Goal: Task Accomplishment & Management: Manage account settings

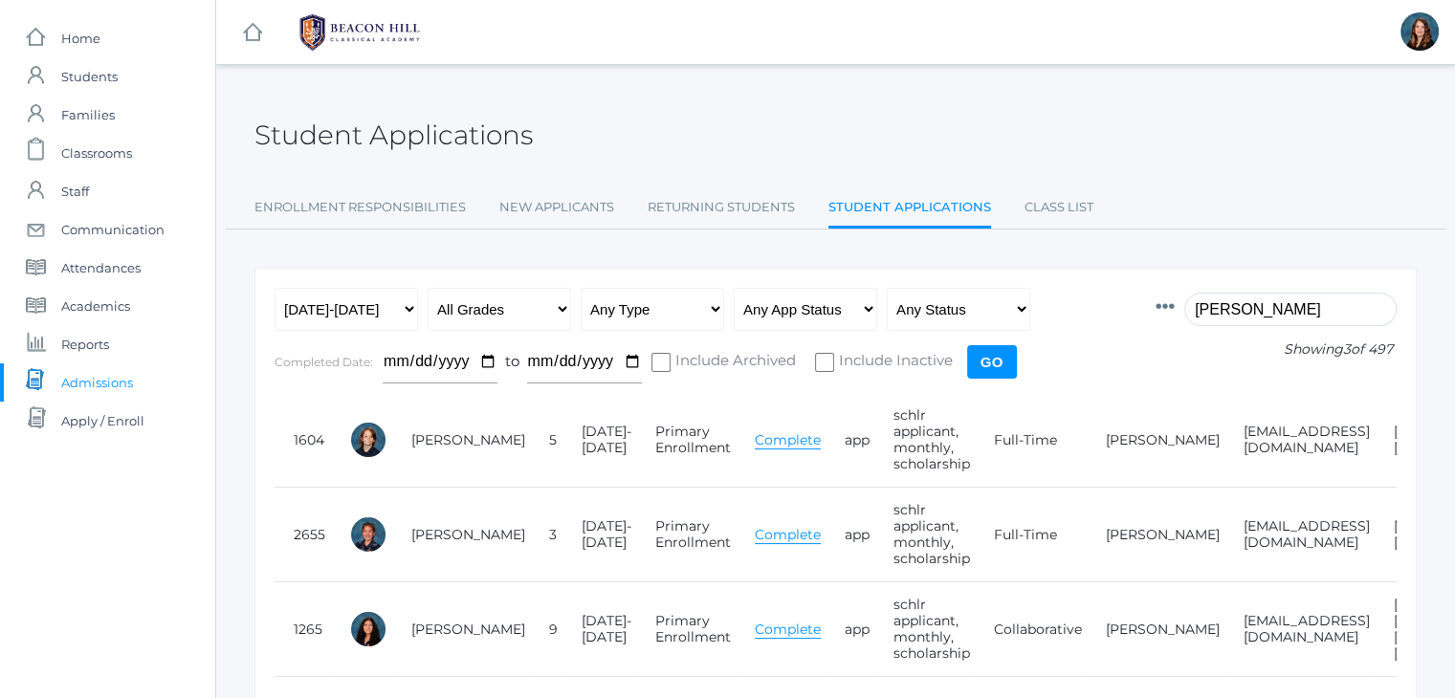
click at [1235, 306] on input "torok" at bounding box center [1290, 309] width 212 height 33
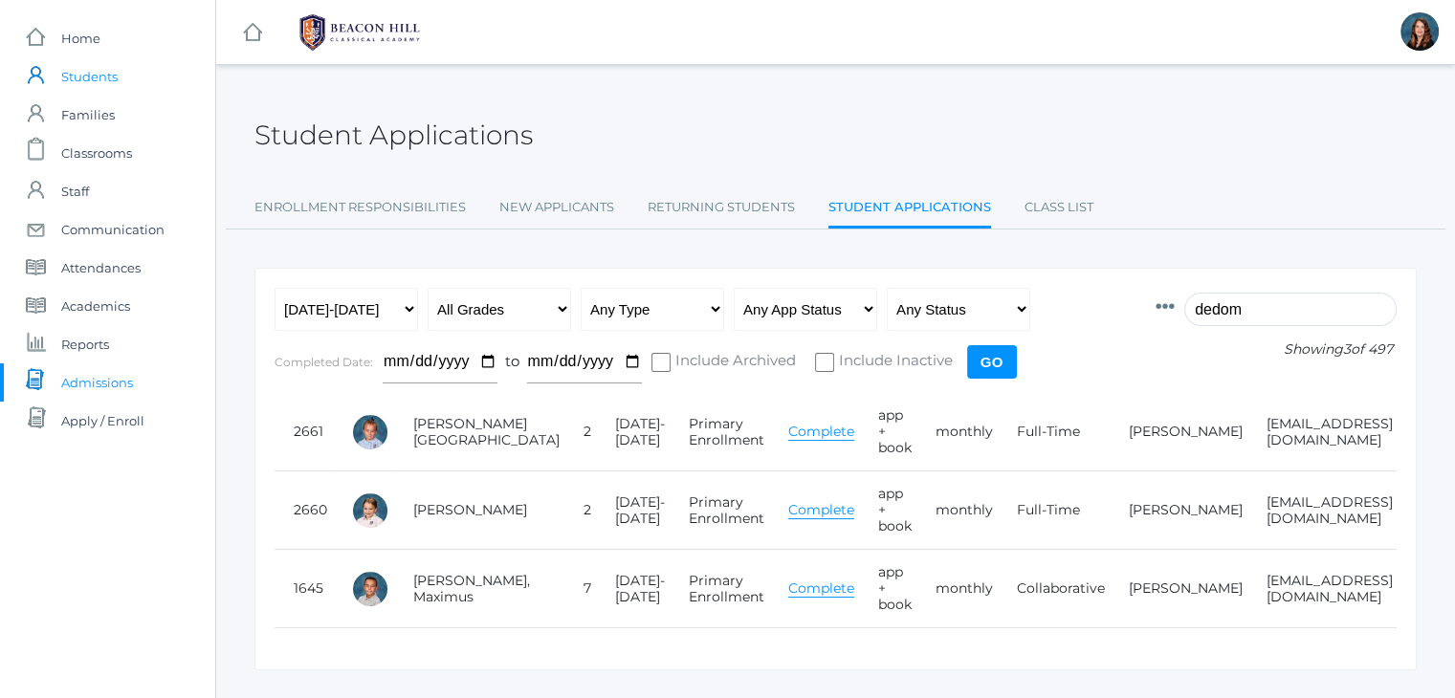
type input "dedom"
click at [95, 82] on span "Students" at bounding box center [89, 76] width 56 height 38
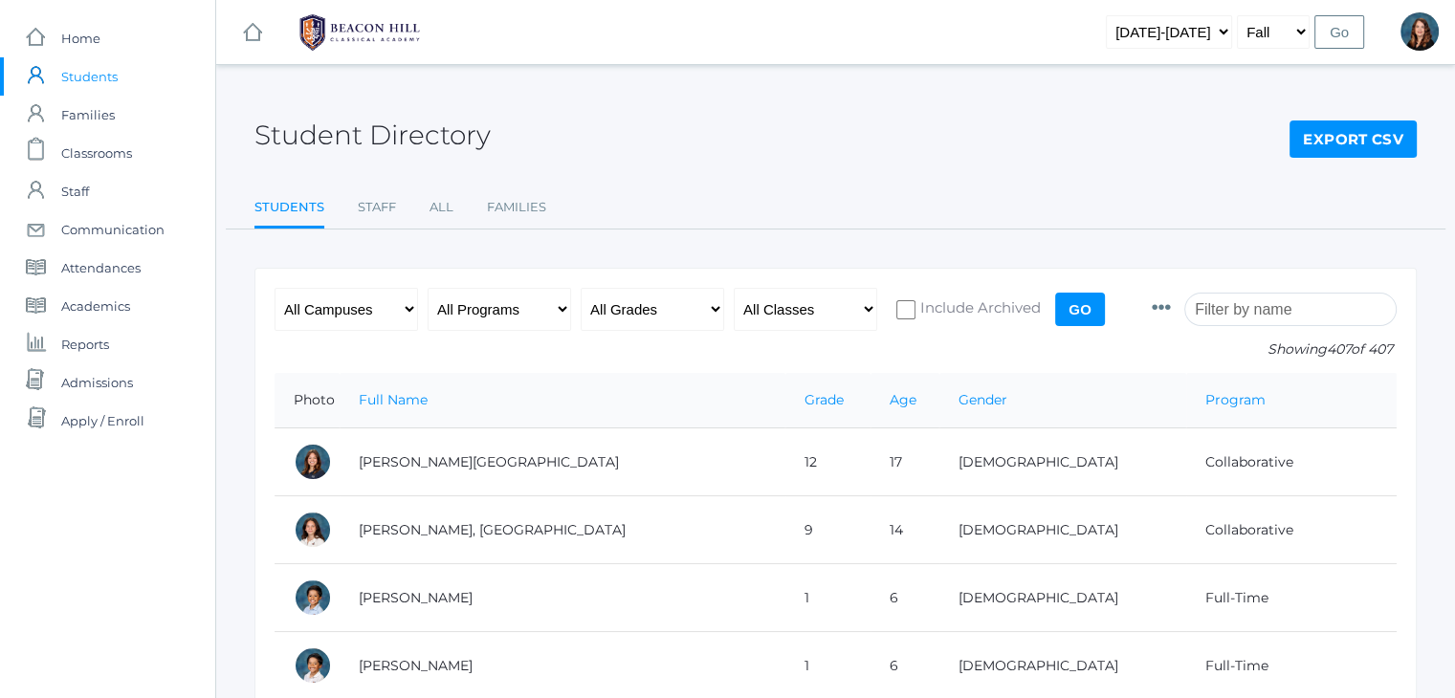
click at [1317, 308] on input "search" at bounding box center [1290, 309] width 212 height 33
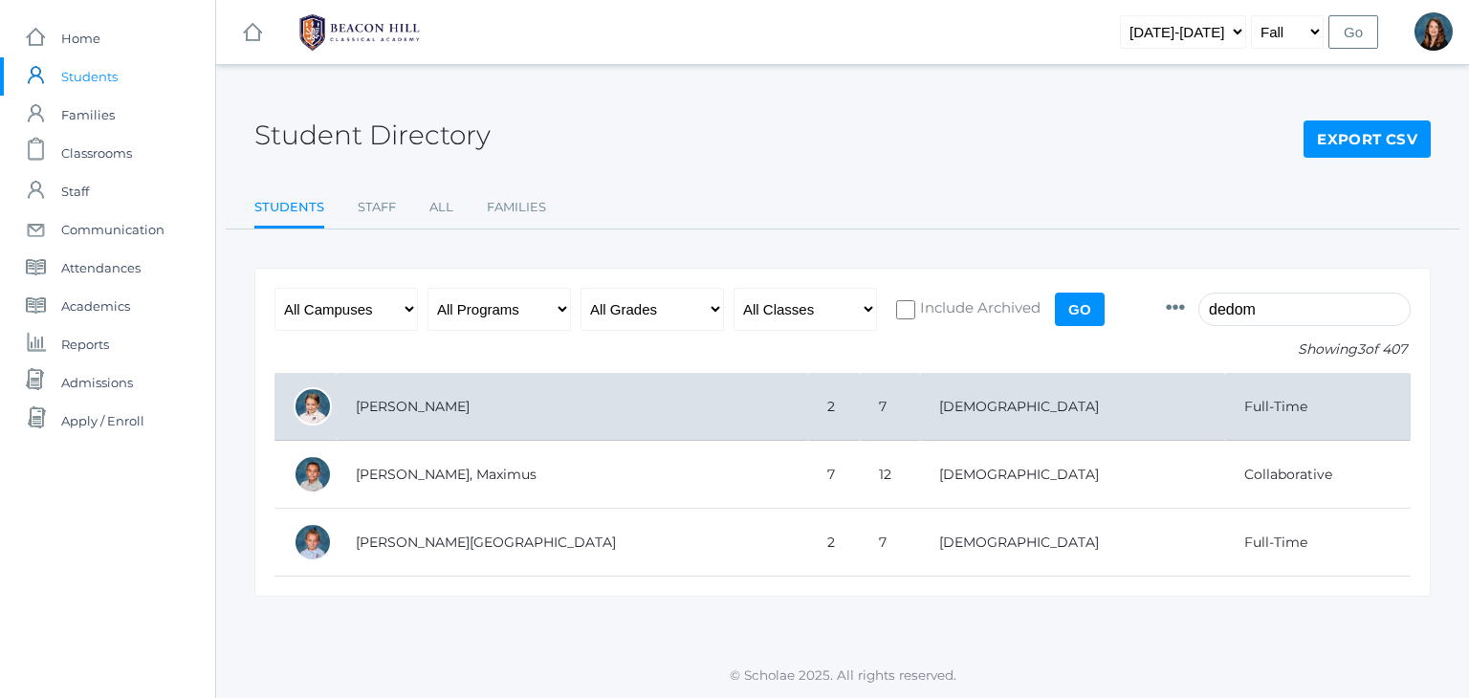
type input "dedom"
click at [412, 409] on td "[PERSON_NAME]" at bounding box center [573, 407] width 472 height 68
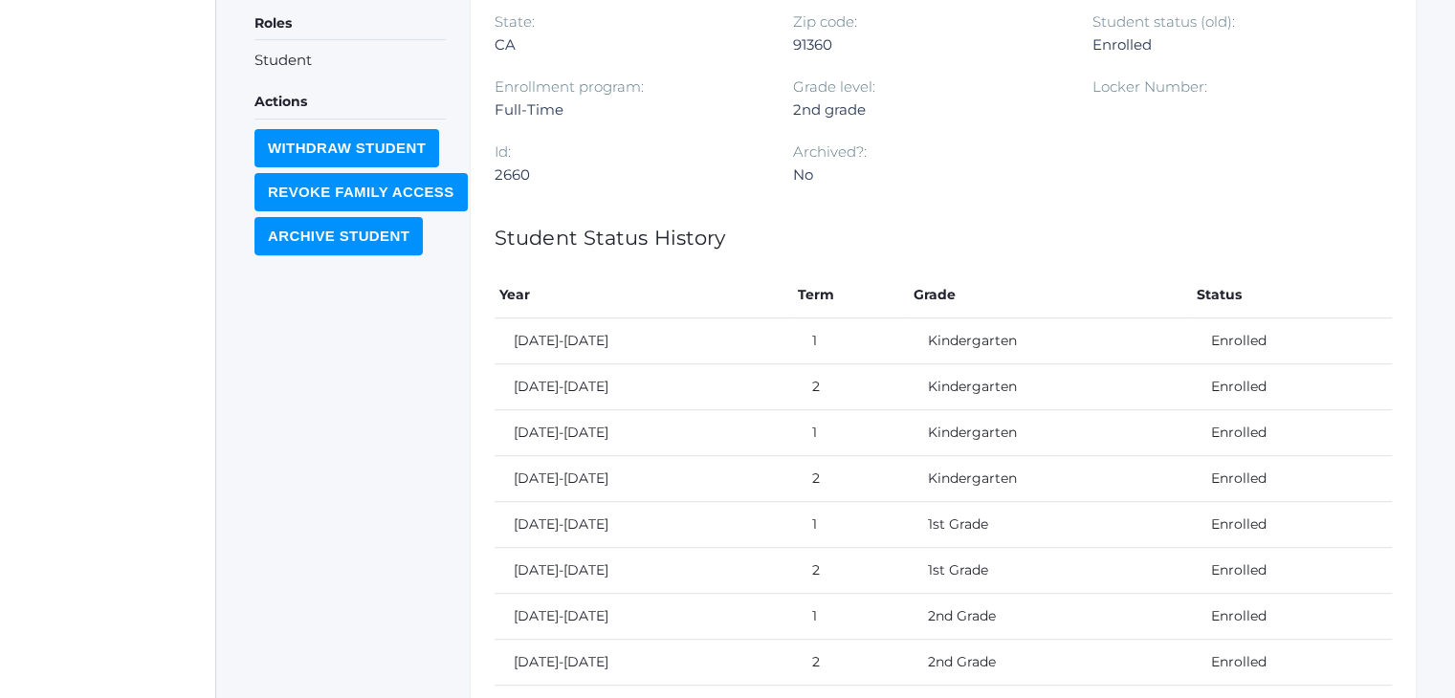
scroll to position [792, 0]
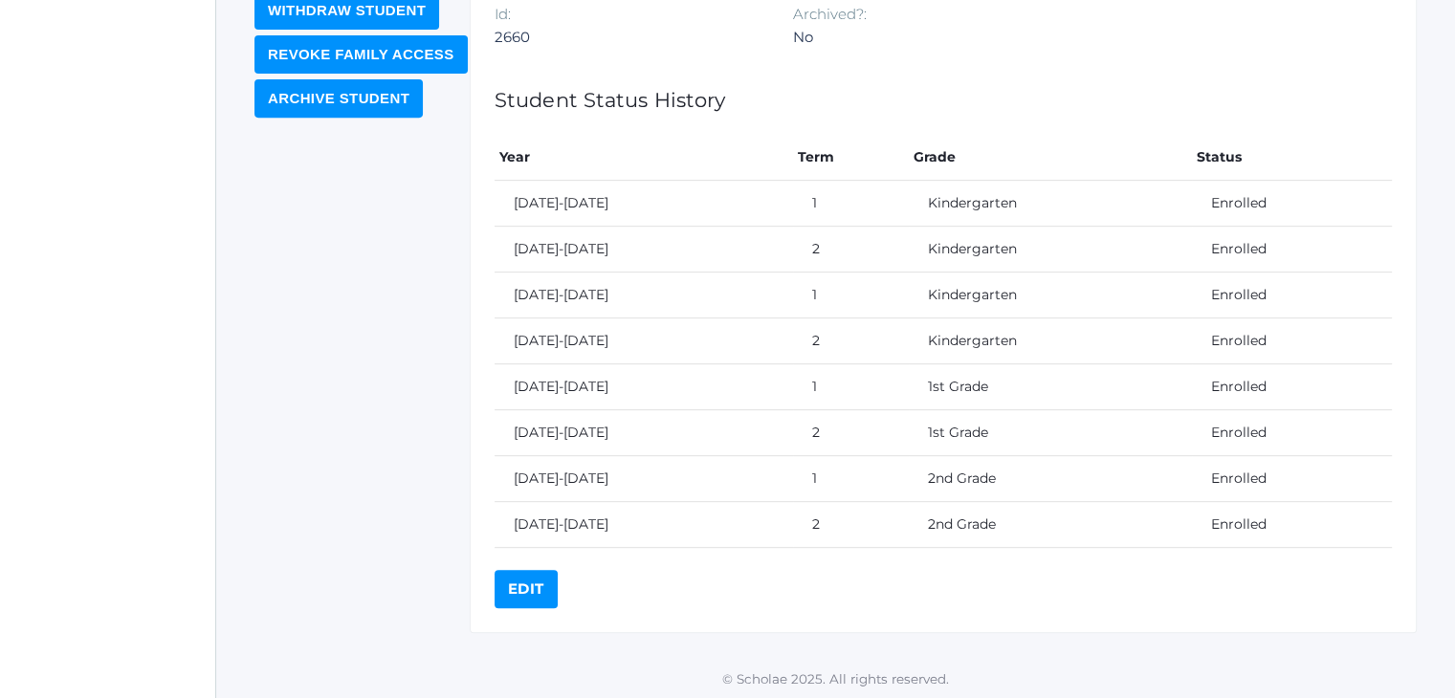
click at [536, 582] on link "Edit" at bounding box center [525, 589] width 63 height 38
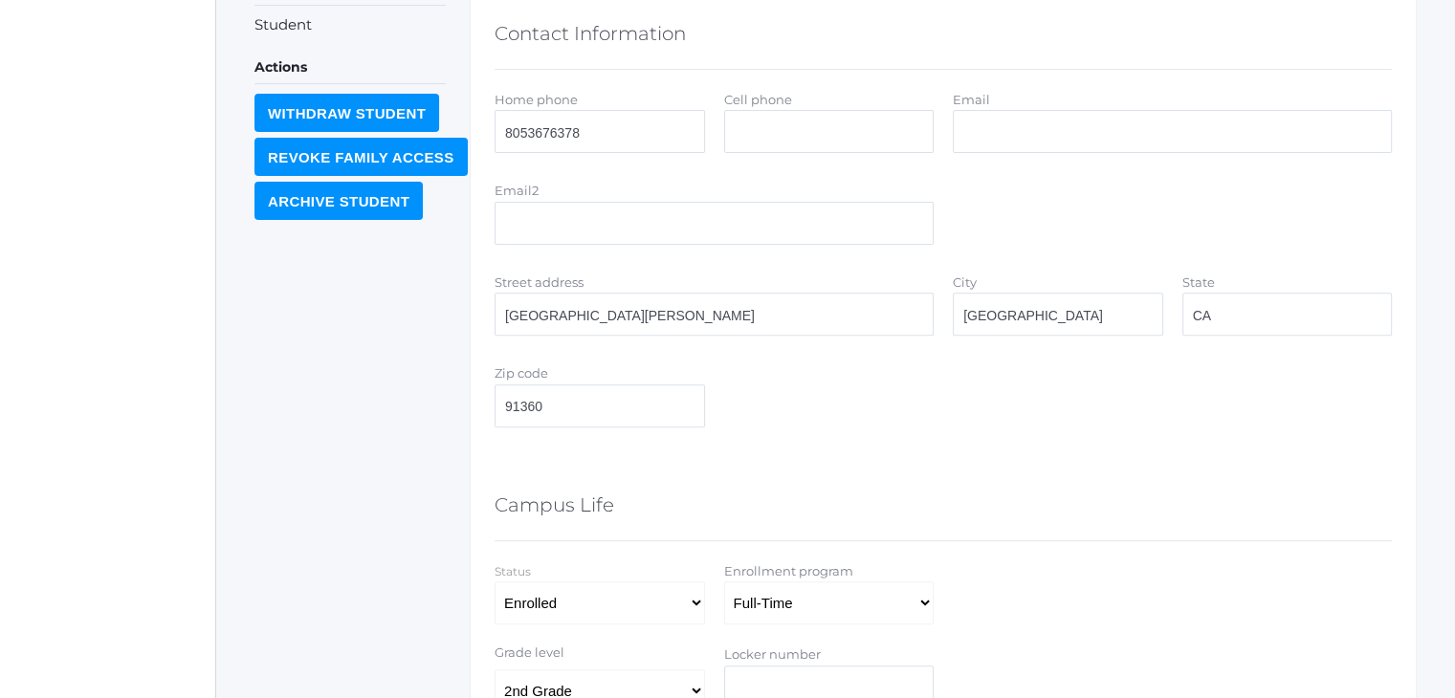
scroll to position [665, 0]
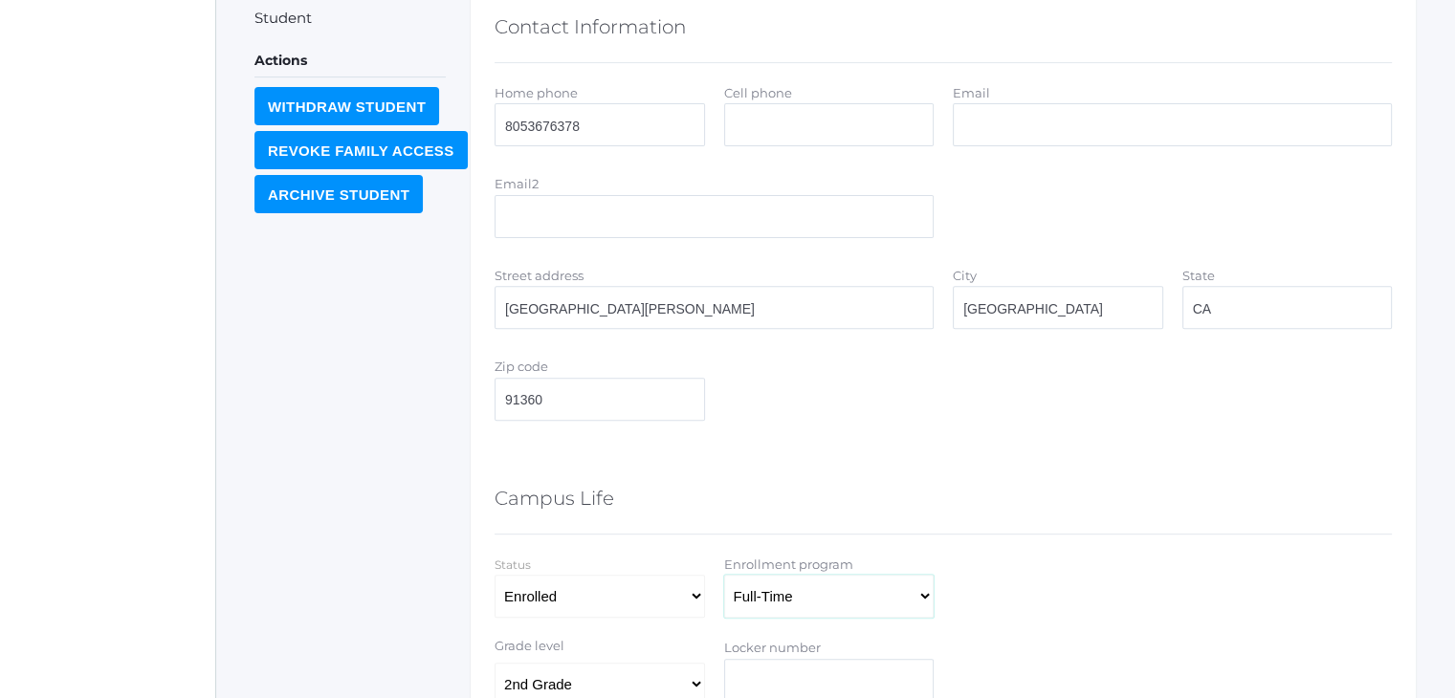
click at [829, 609] on select "Full-Time 4-Day Collaborative Collaborative Affiliate" at bounding box center [829, 596] width 210 height 43
select select "4-Day Collaborative"
click at [724, 575] on select "Full-Time 4-Day Collaborative Collaborative Affiliate" at bounding box center [829, 596] width 210 height 43
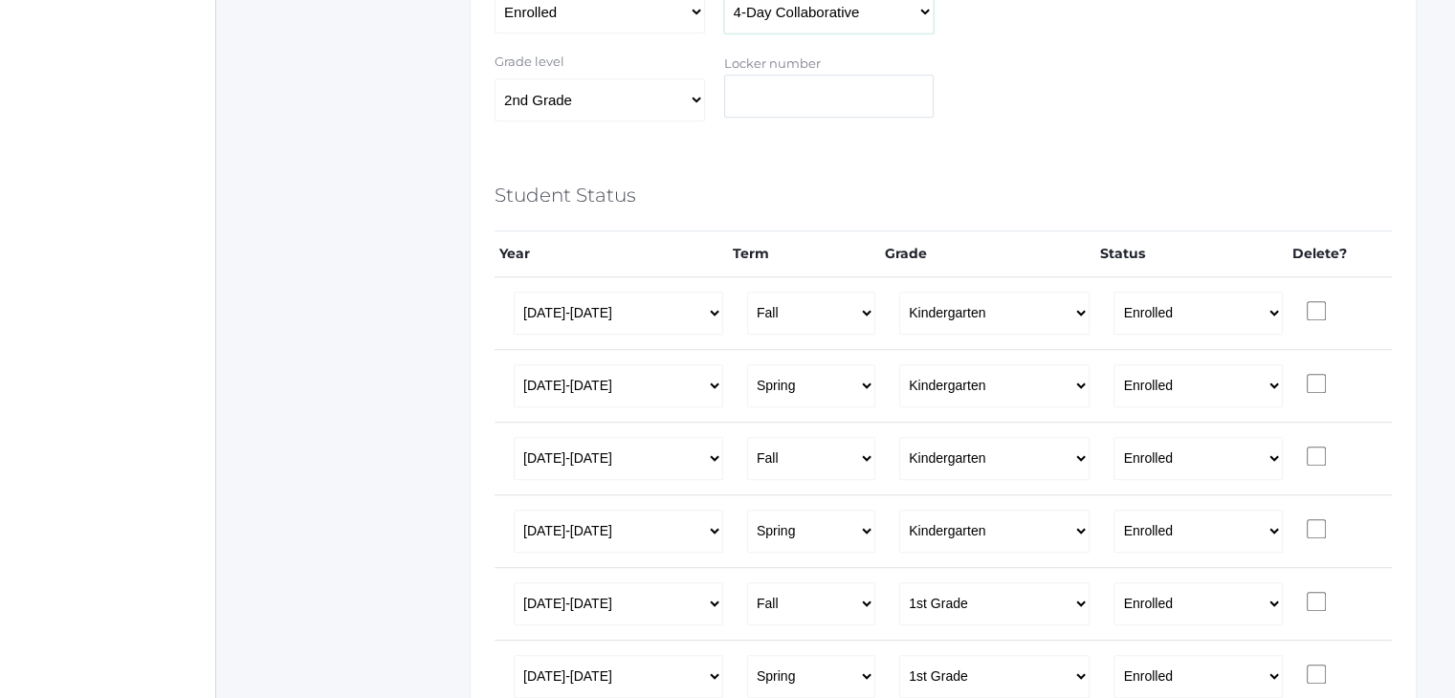
scroll to position [1575, 0]
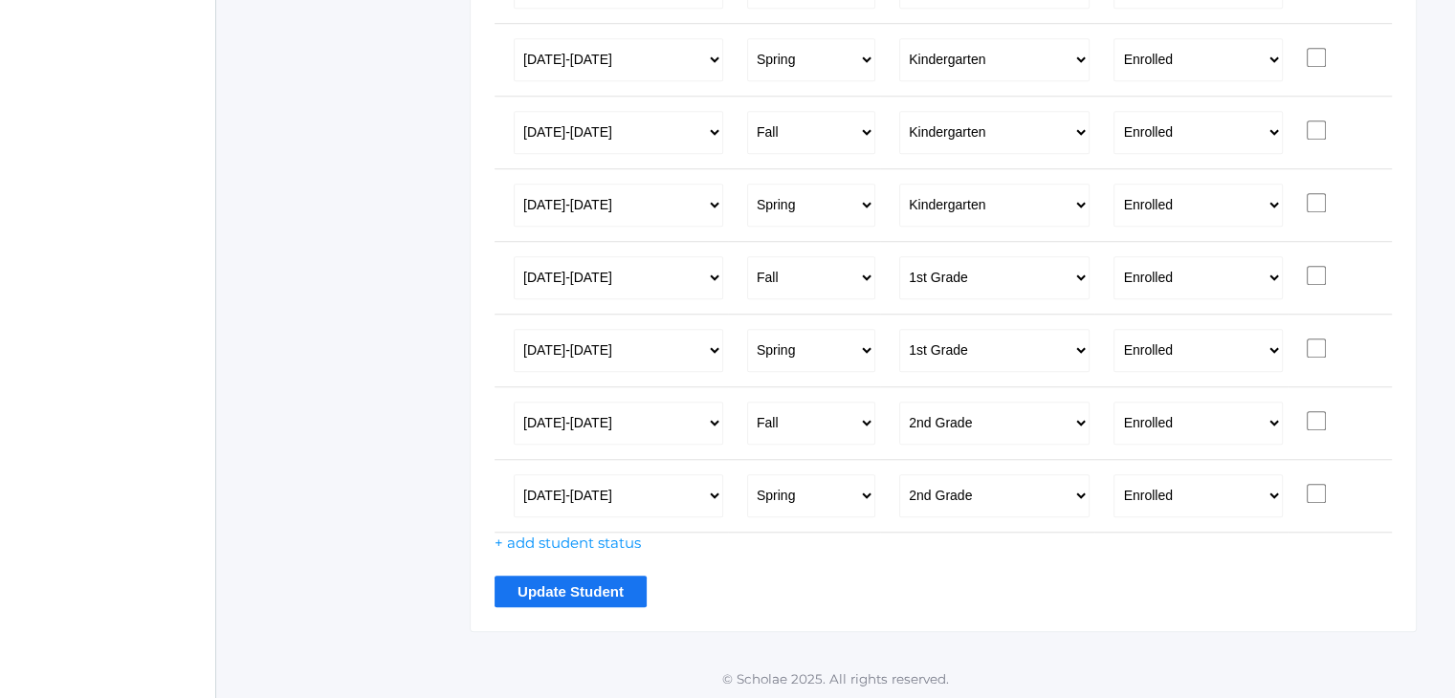
click at [574, 579] on input "Update Student" at bounding box center [570, 592] width 152 height 32
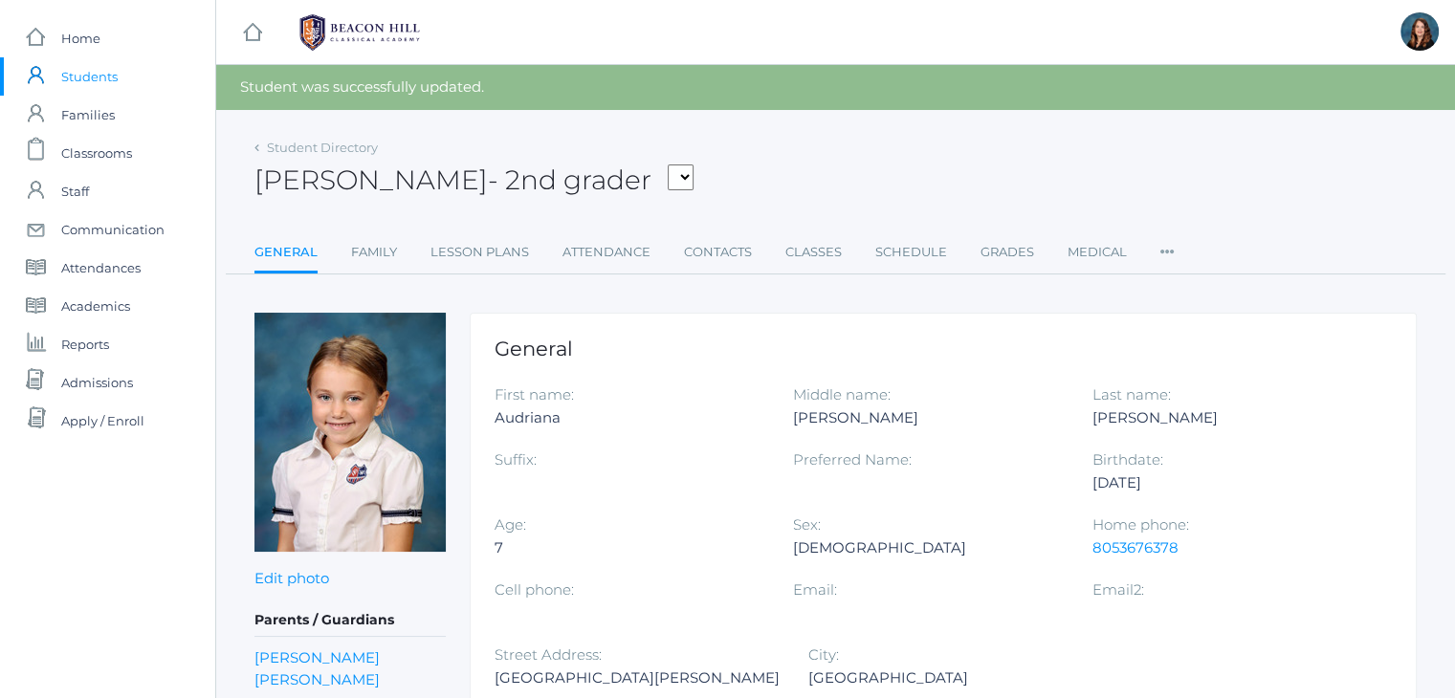
click at [99, 69] on span "Students" at bounding box center [89, 76] width 56 height 38
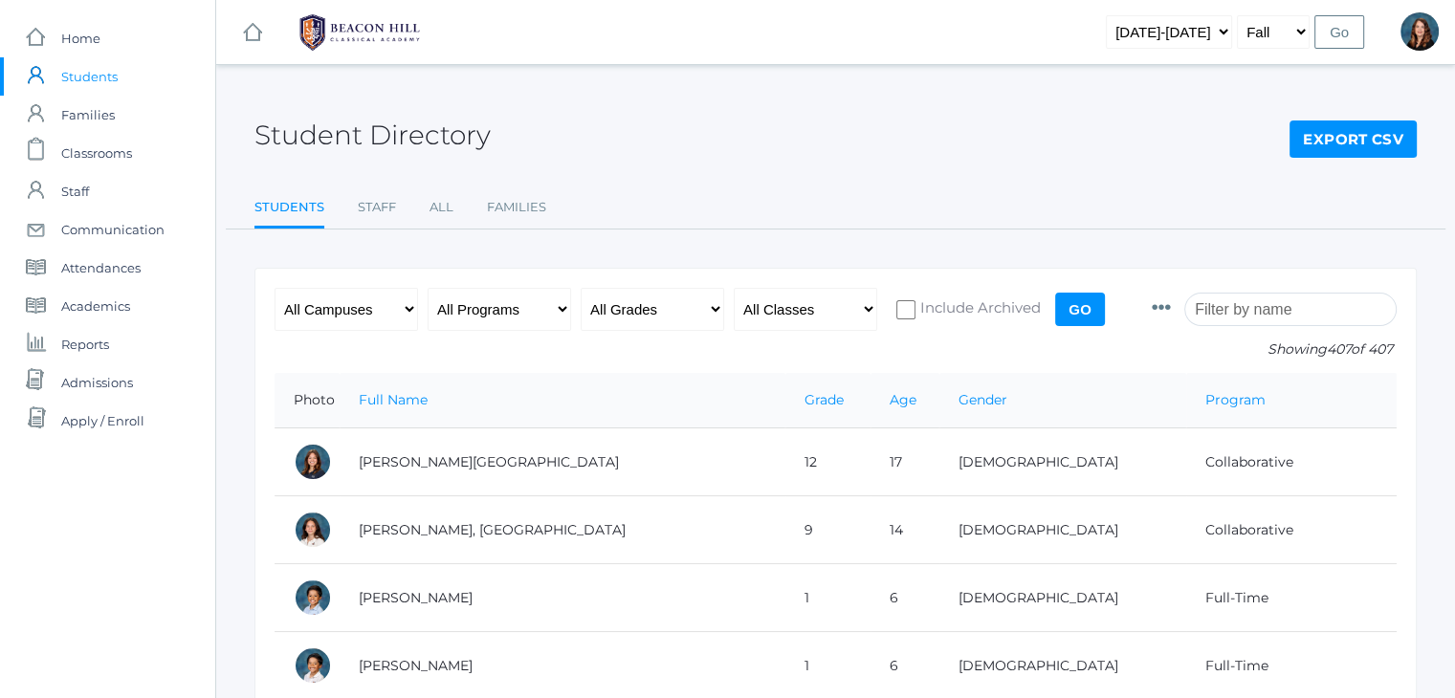
click at [1250, 303] on input "search" at bounding box center [1290, 309] width 212 height 33
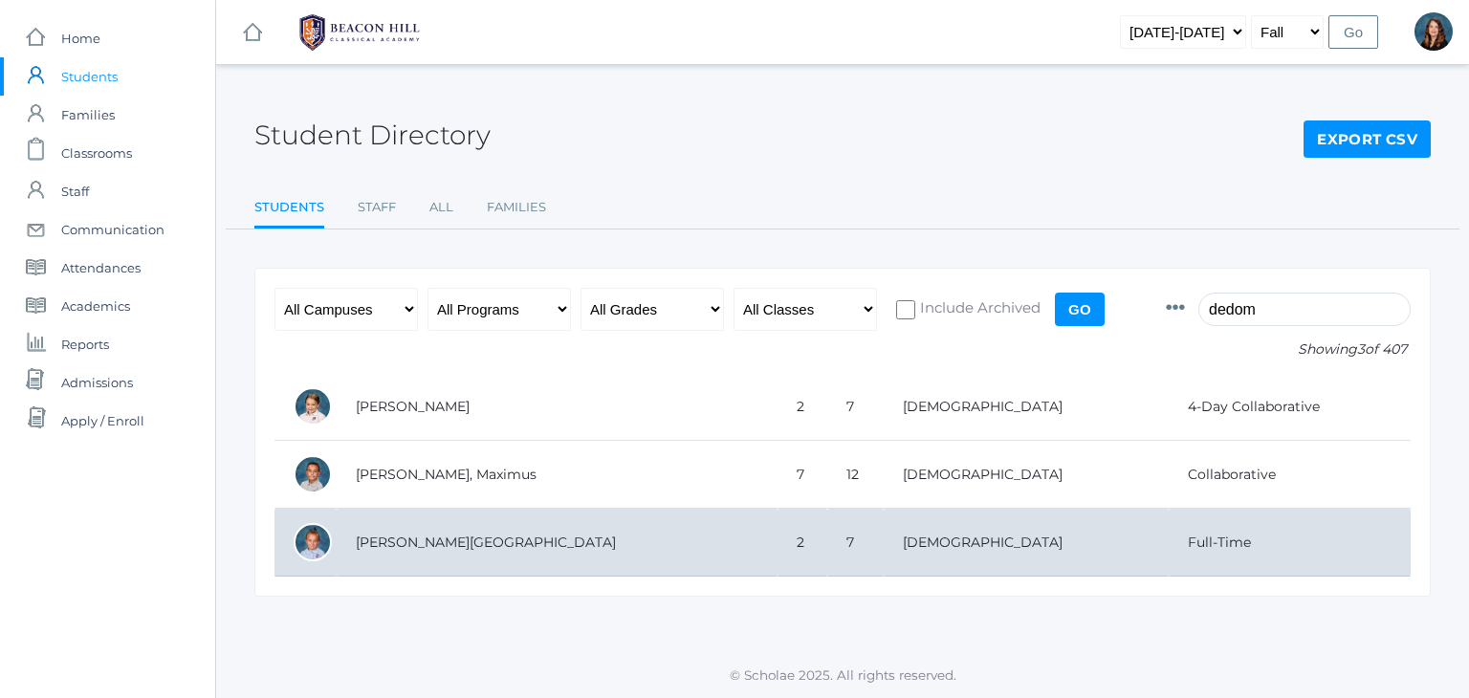
type input "dedom"
click at [933, 543] on td "[DEMOGRAPHIC_DATA]" at bounding box center [1026, 543] width 285 height 68
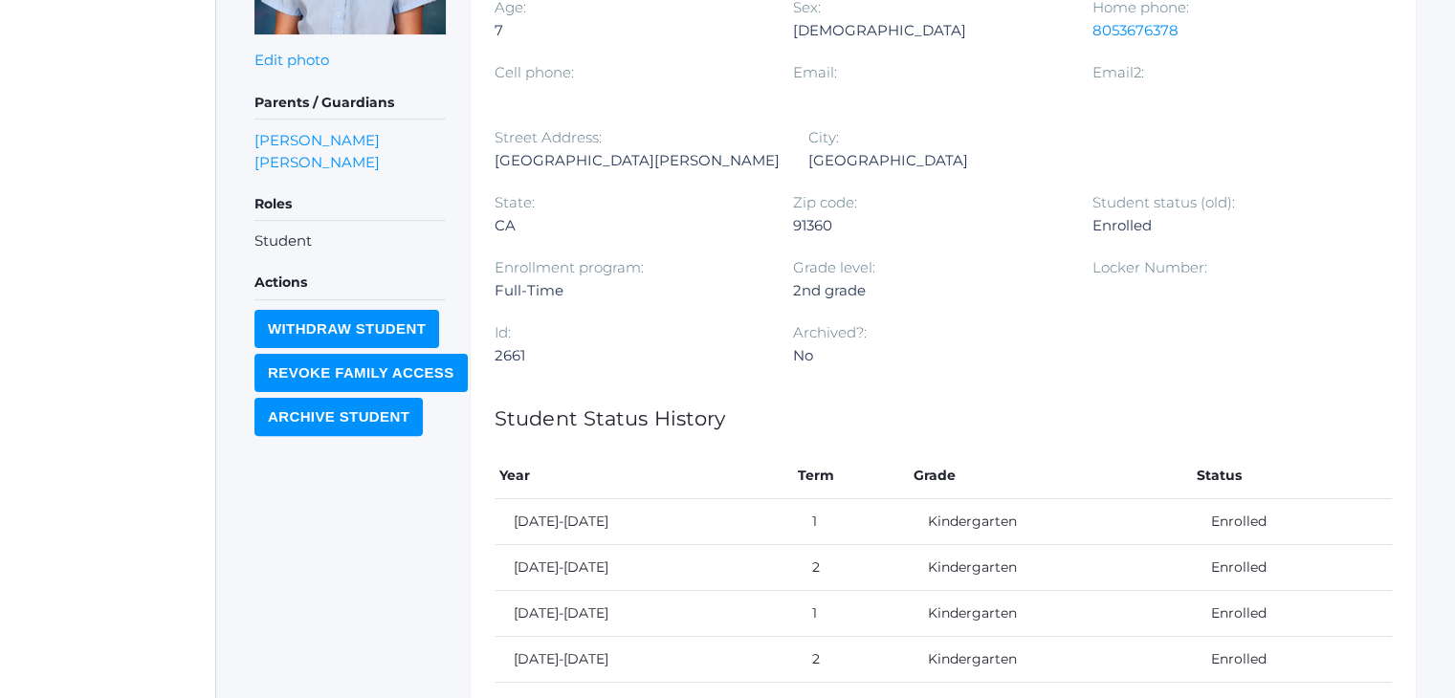
scroll to position [792, 0]
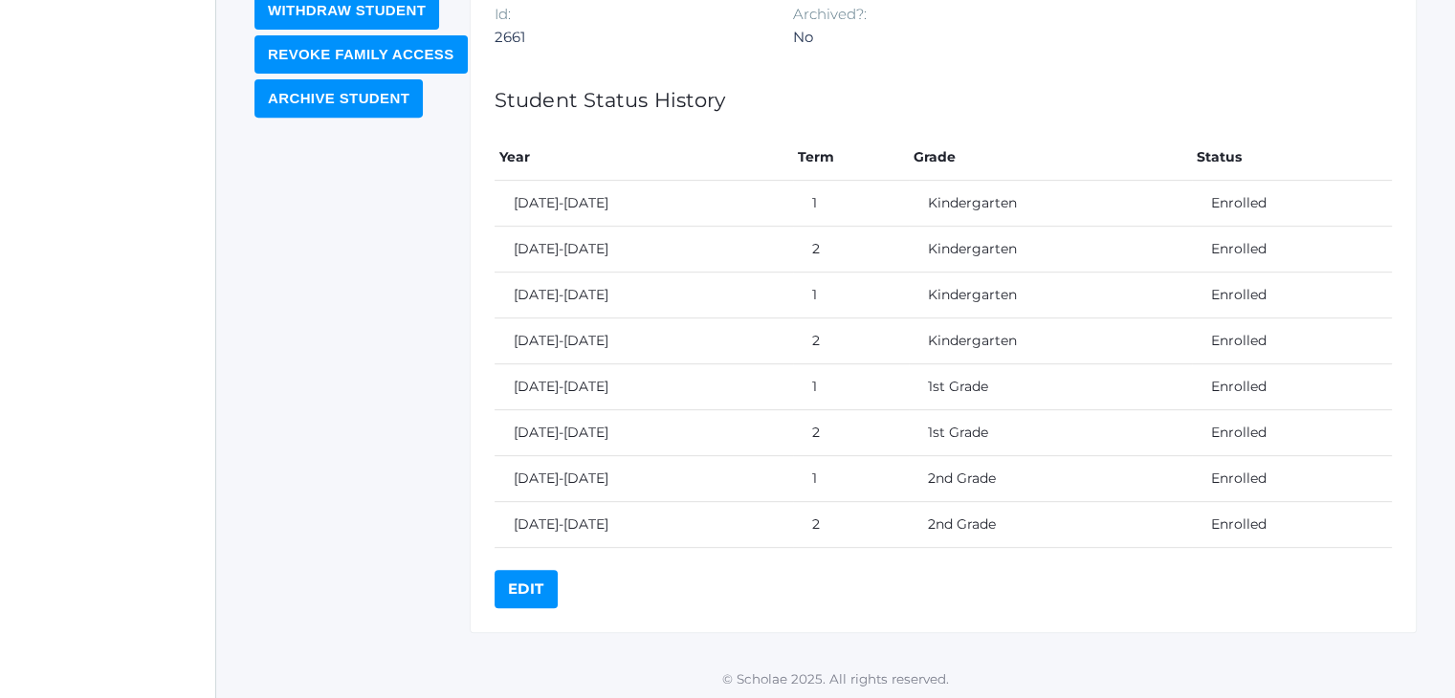
click at [537, 592] on link "Edit" at bounding box center [525, 589] width 63 height 38
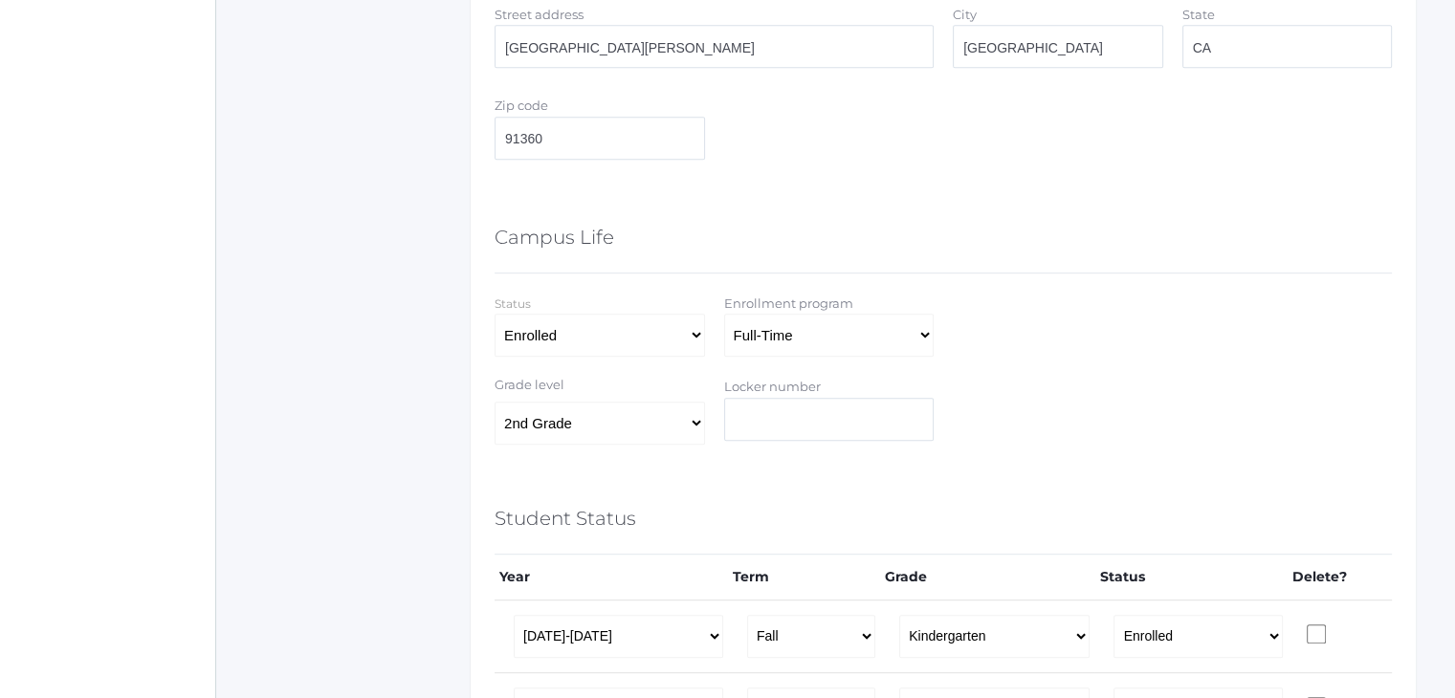
scroll to position [928, 0]
click at [862, 331] on select "Full-Time 4-Day Collaborative Collaborative Affiliate" at bounding box center [829, 333] width 210 height 43
select select "4-Day Collaborative"
click at [724, 312] on select "Full-Time 4-Day Collaborative Collaborative Affiliate" at bounding box center [829, 333] width 210 height 43
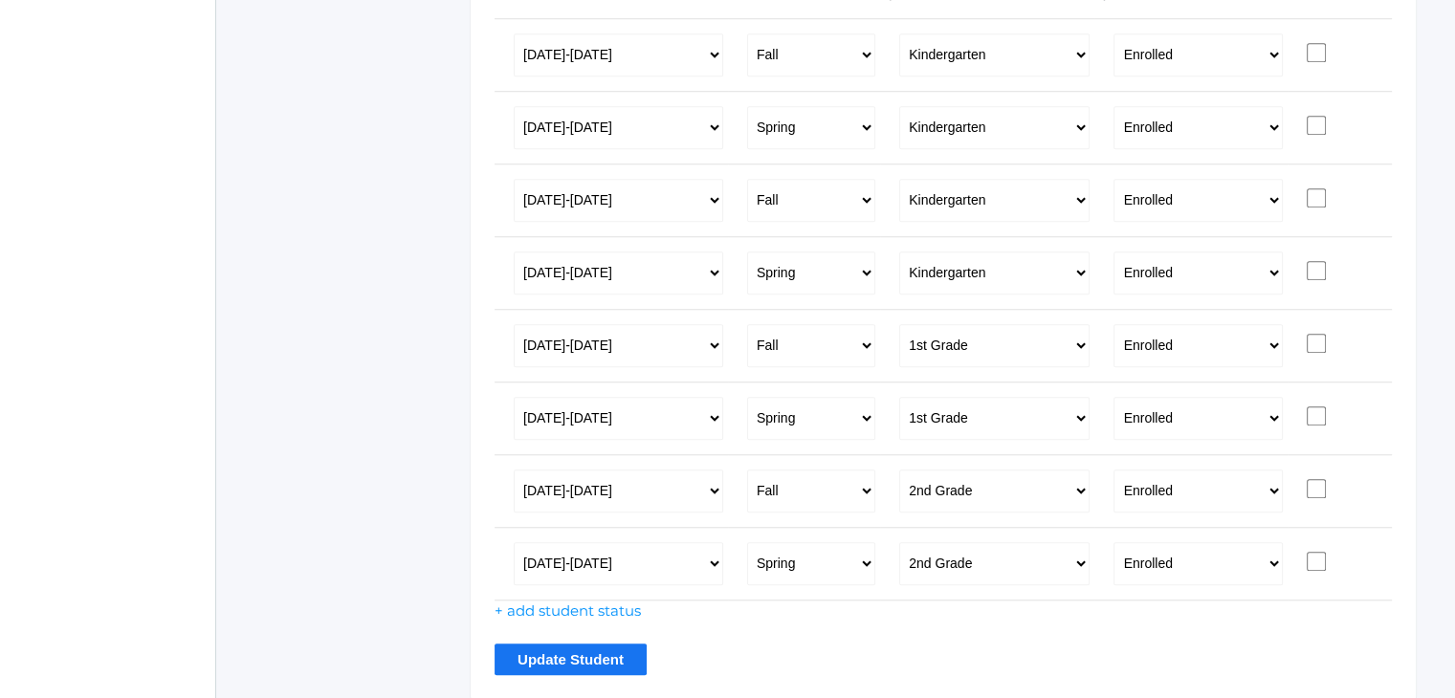
scroll to position [1575, 0]
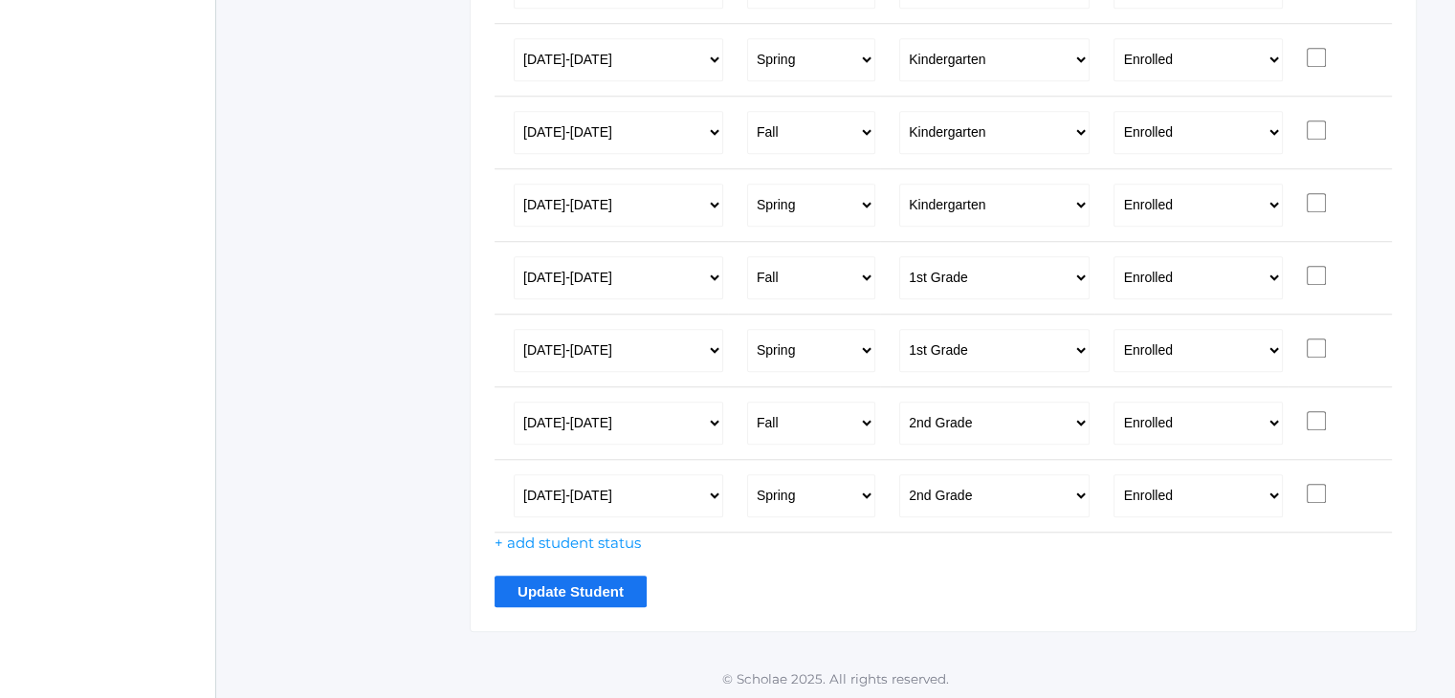
click at [591, 581] on input "Update Student" at bounding box center [570, 592] width 152 height 32
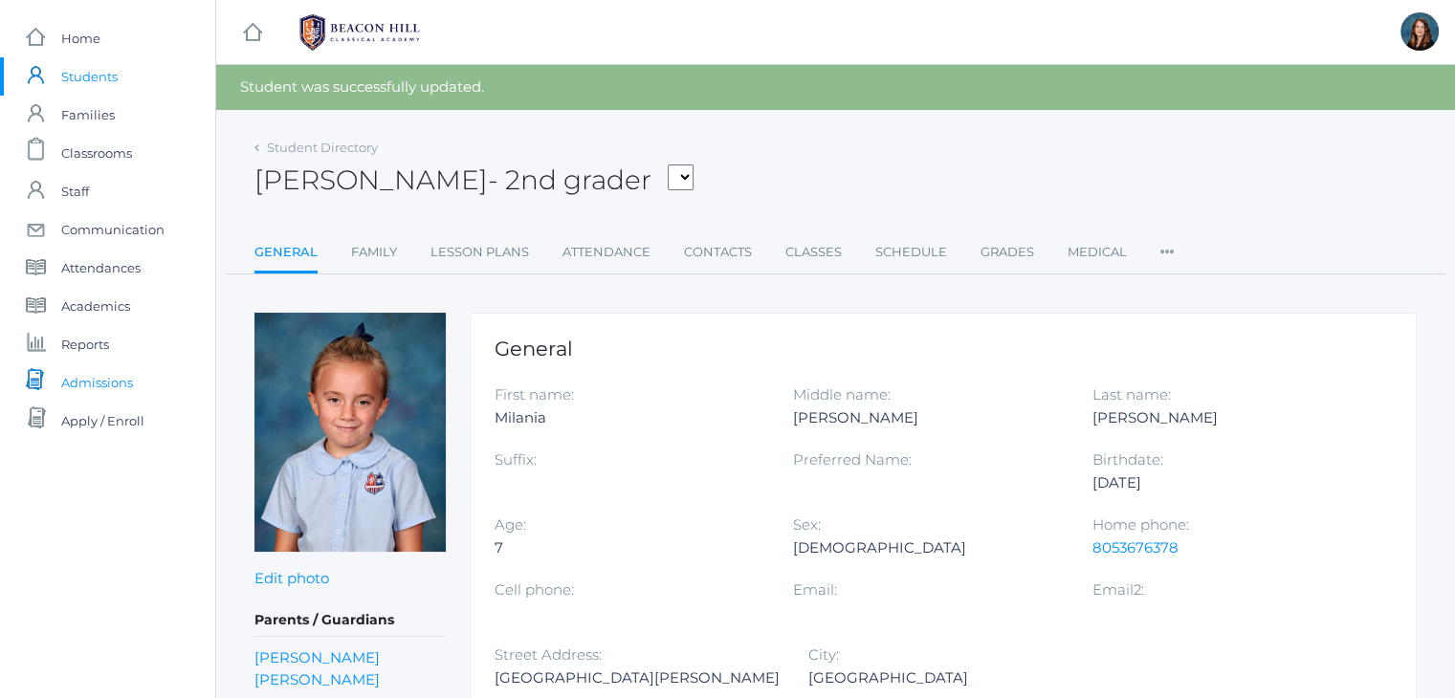
click at [75, 399] on span "Admissions" at bounding box center [97, 382] width 72 height 38
